Goal: Find specific page/section: Find specific page/section

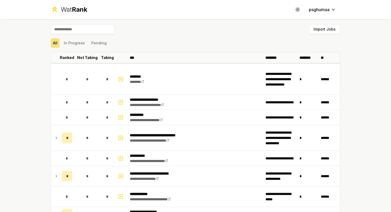
scroll to position [612, 0]
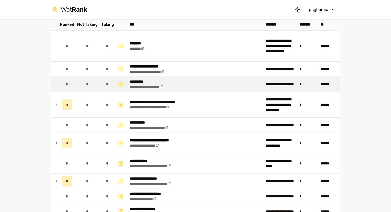
scroll to position [43, 0]
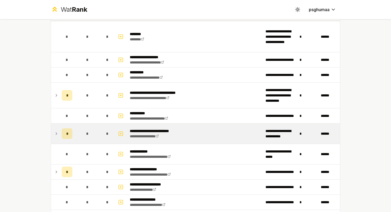
click at [57, 132] on icon at bounding box center [56, 133] width 4 height 6
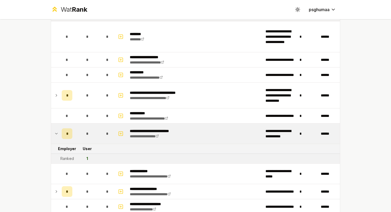
click at [57, 132] on icon at bounding box center [56, 133] width 4 height 6
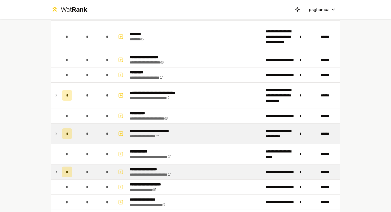
click at [54, 167] on td at bounding box center [55, 171] width 9 height 15
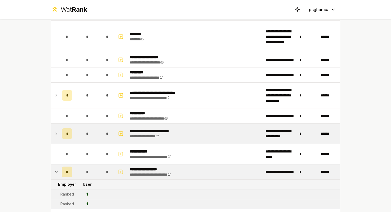
click at [54, 167] on td at bounding box center [55, 171] width 9 height 15
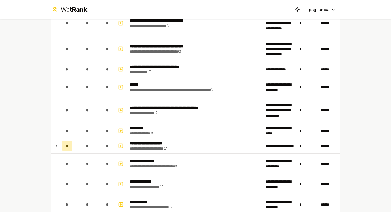
scroll to position [242, 0]
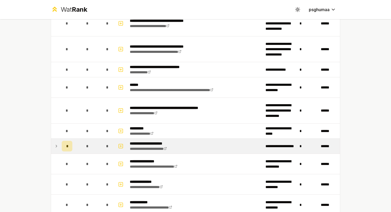
click at [54, 146] on icon at bounding box center [56, 146] width 4 height 6
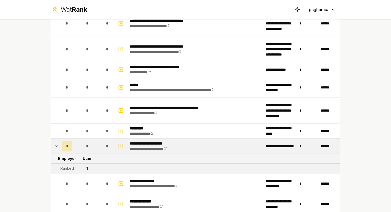
click at [54, 146] on icon at bounding box center [56, 146] width 4 height 6
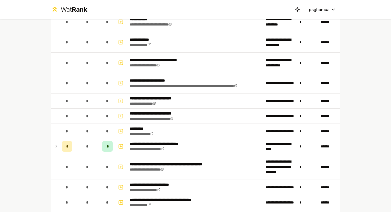
scroll to position [429, 0]
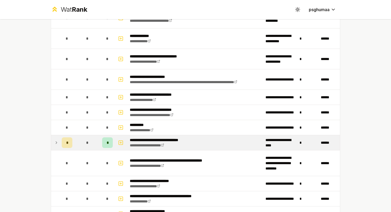
click at [57, 146] on td at bounding box center [55, 142] width 9 height 15
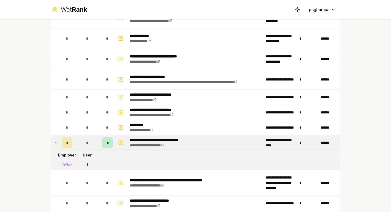
click at [57, 146] on td at bounding box center [55, 142] width 9 height 15
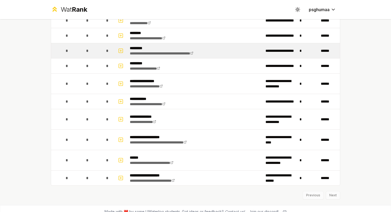
scroll to position [720, 0]
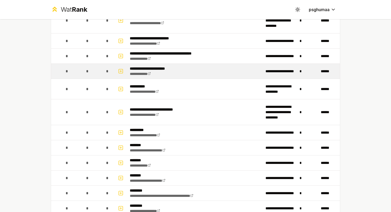
scroll to position [586, 0]
